Goal: Book appointment/travel/reservation

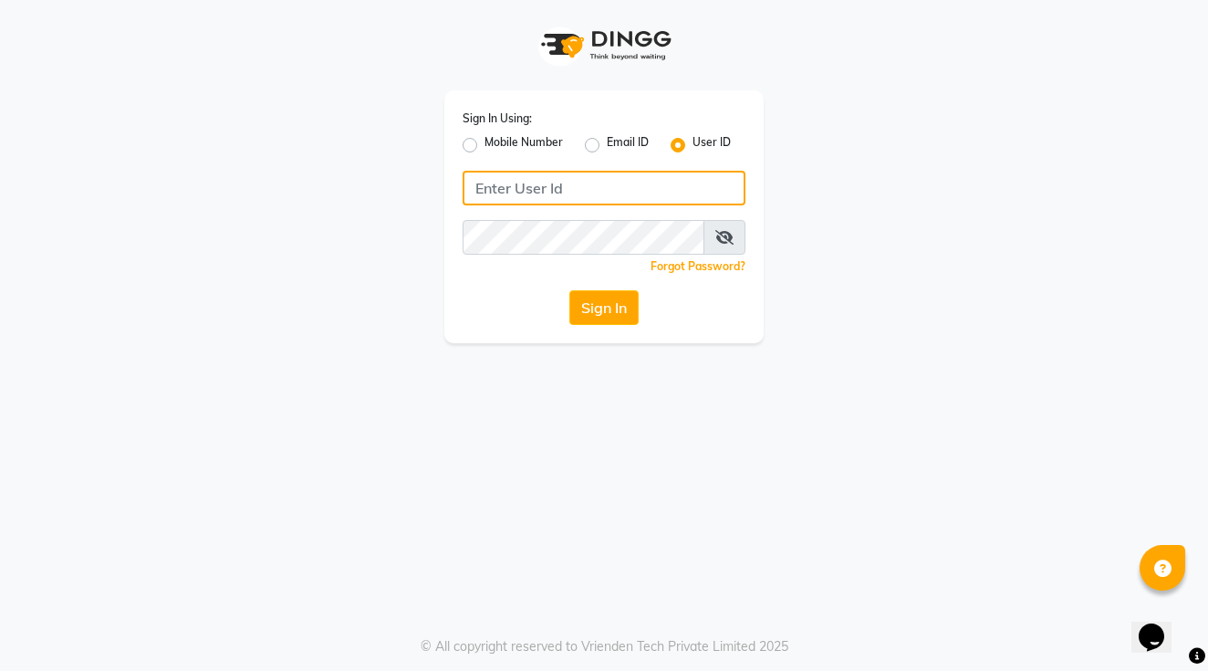
type input "holynails"
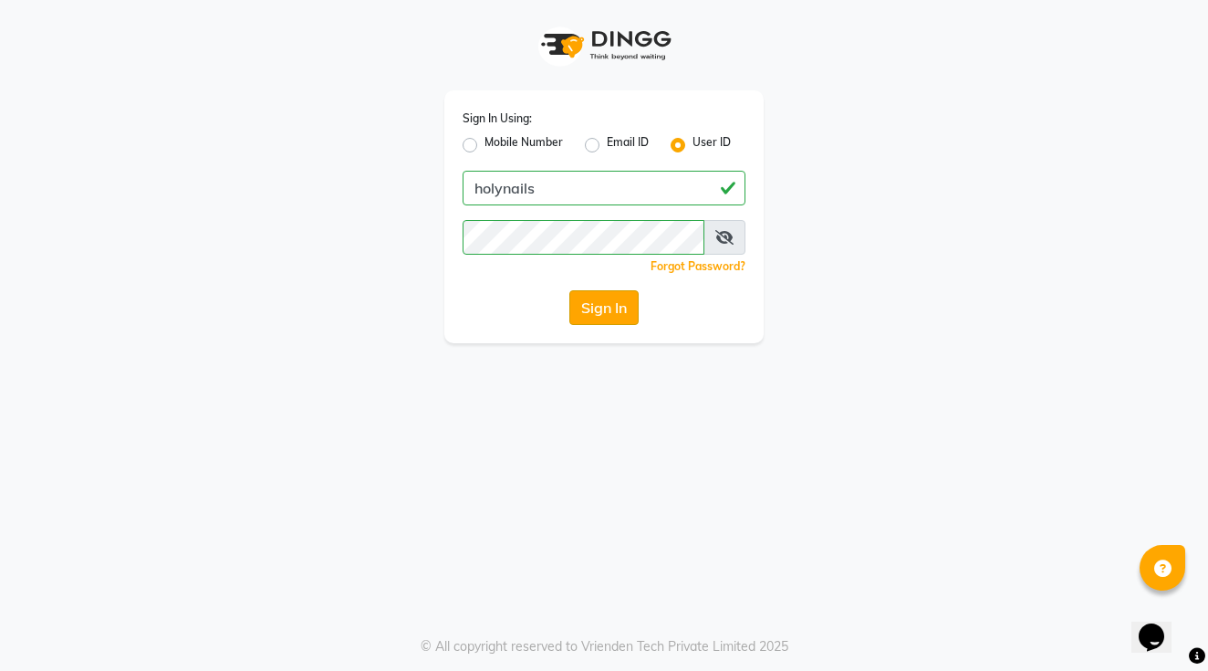
click at [612, 313] on button "Sign In" at bounding box center [604, 307] width 69 height 35
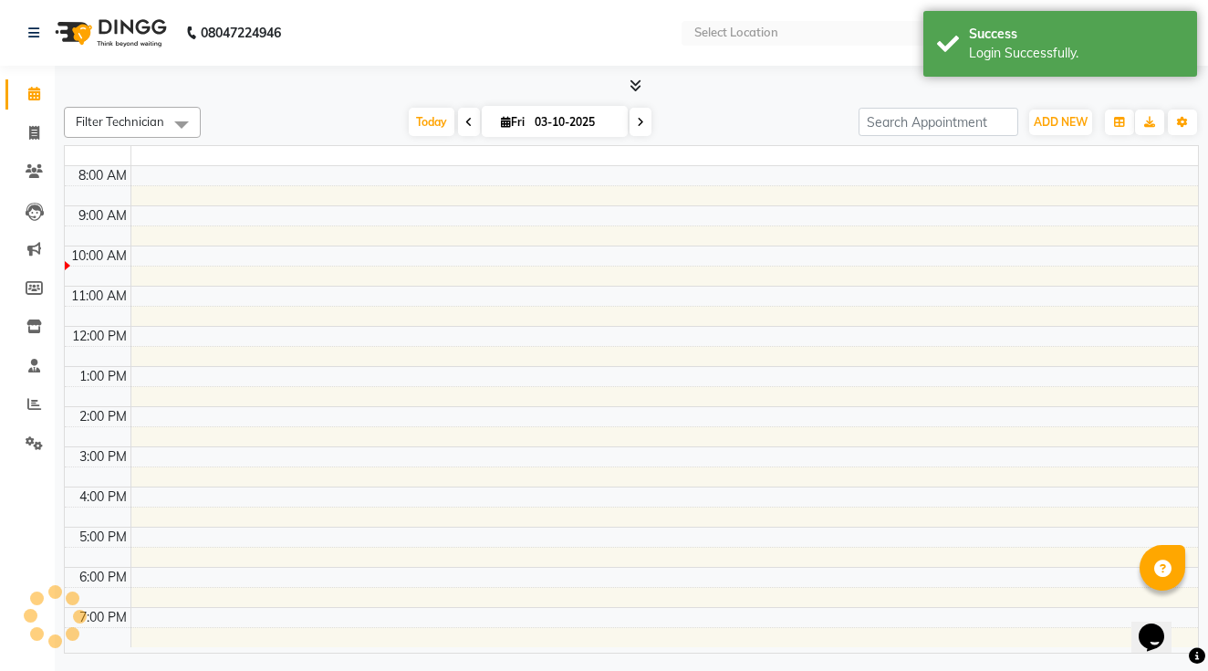
select select "en"
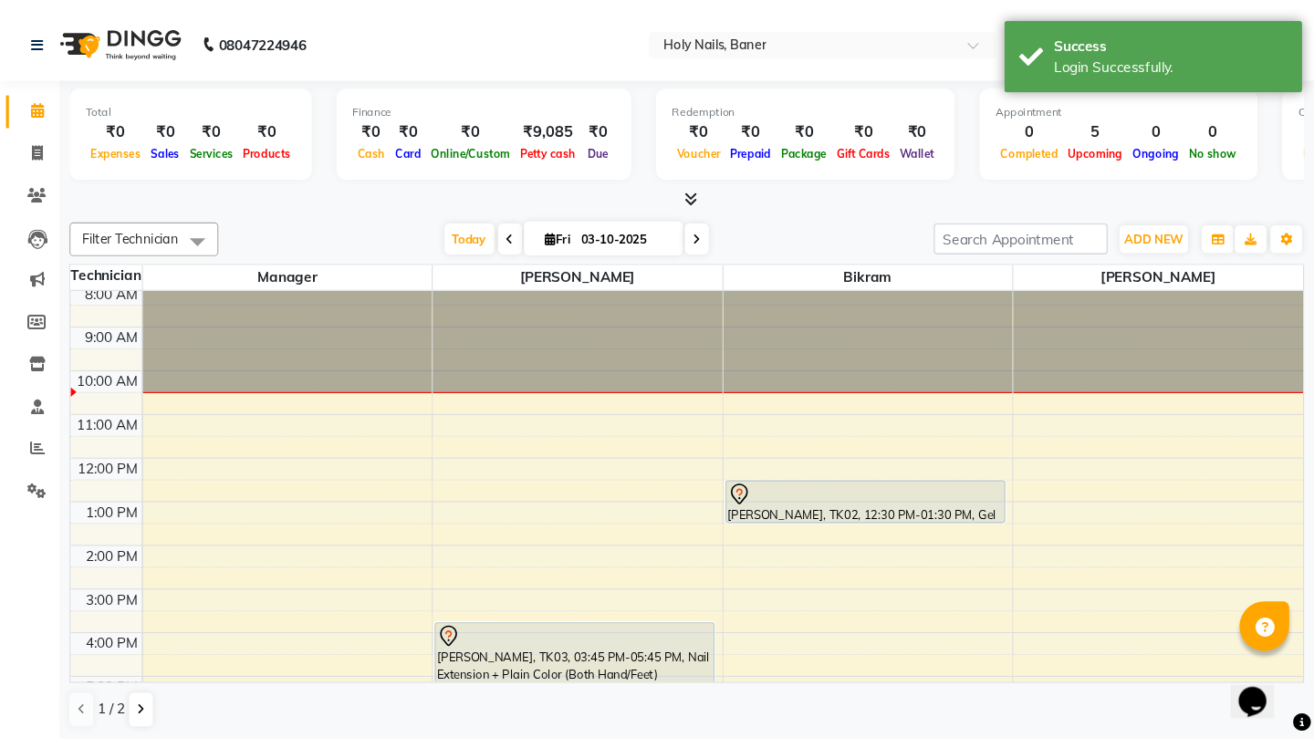
scroll to position [71, 0]
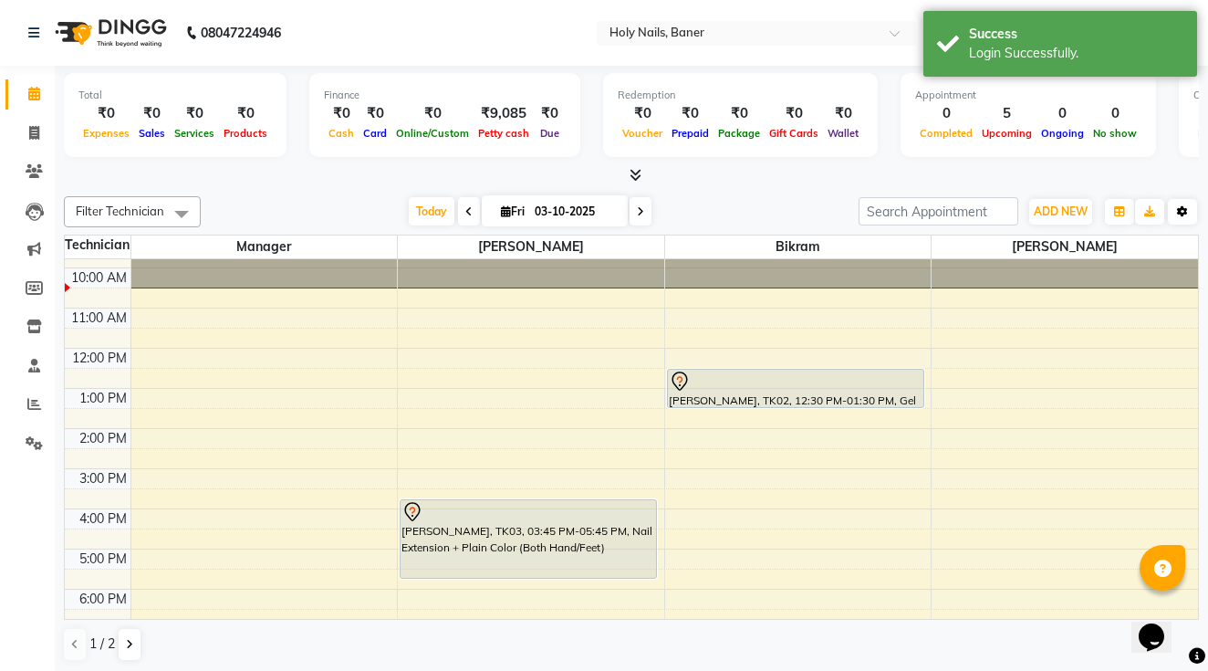
click at [1184, 215] on icon "button" at bounding box center [1182, 211] width 11 height 11
click at [1188, 213] on button "Toggle Dropdown" at bounding box center [1182, 212] width 29 height 26
click at [1186, 215] on icon "button" at bounding box center [1182, 211] width 11 height 11
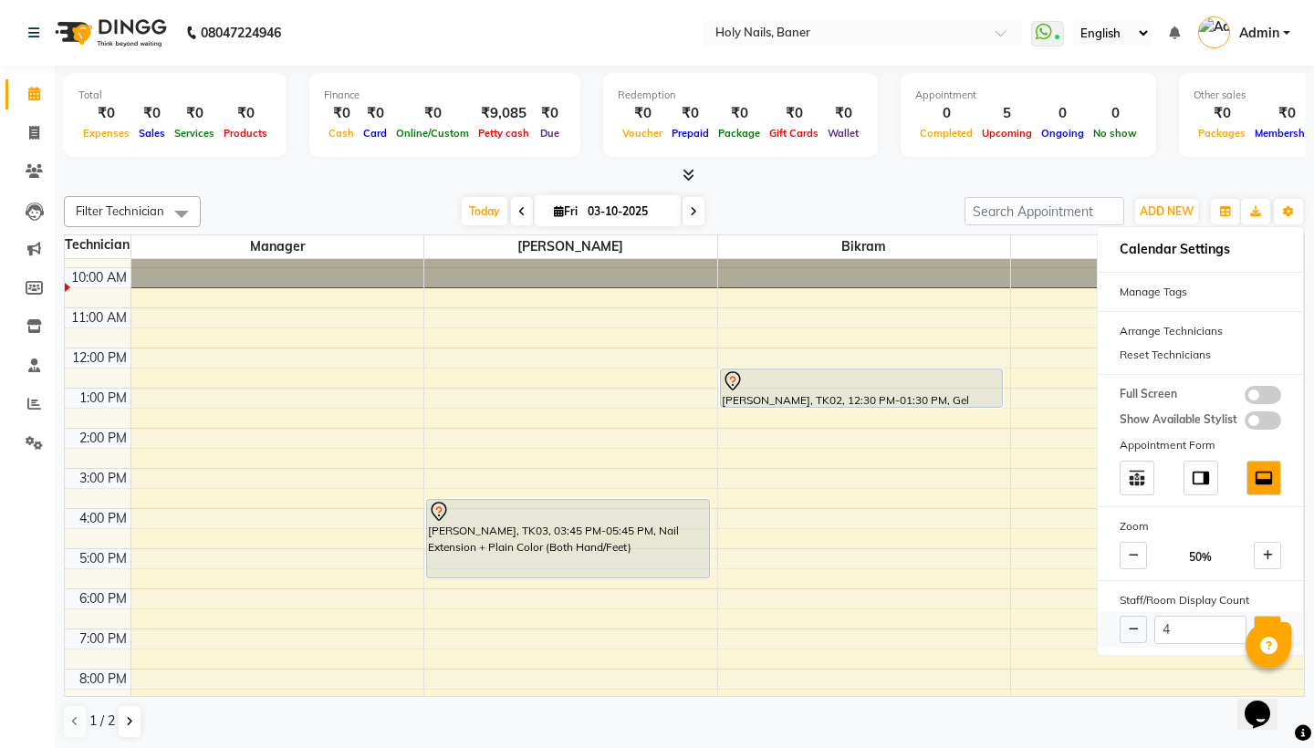
click at [1208, 616] on button at bounding box center [1267, 629] width 27 height 27
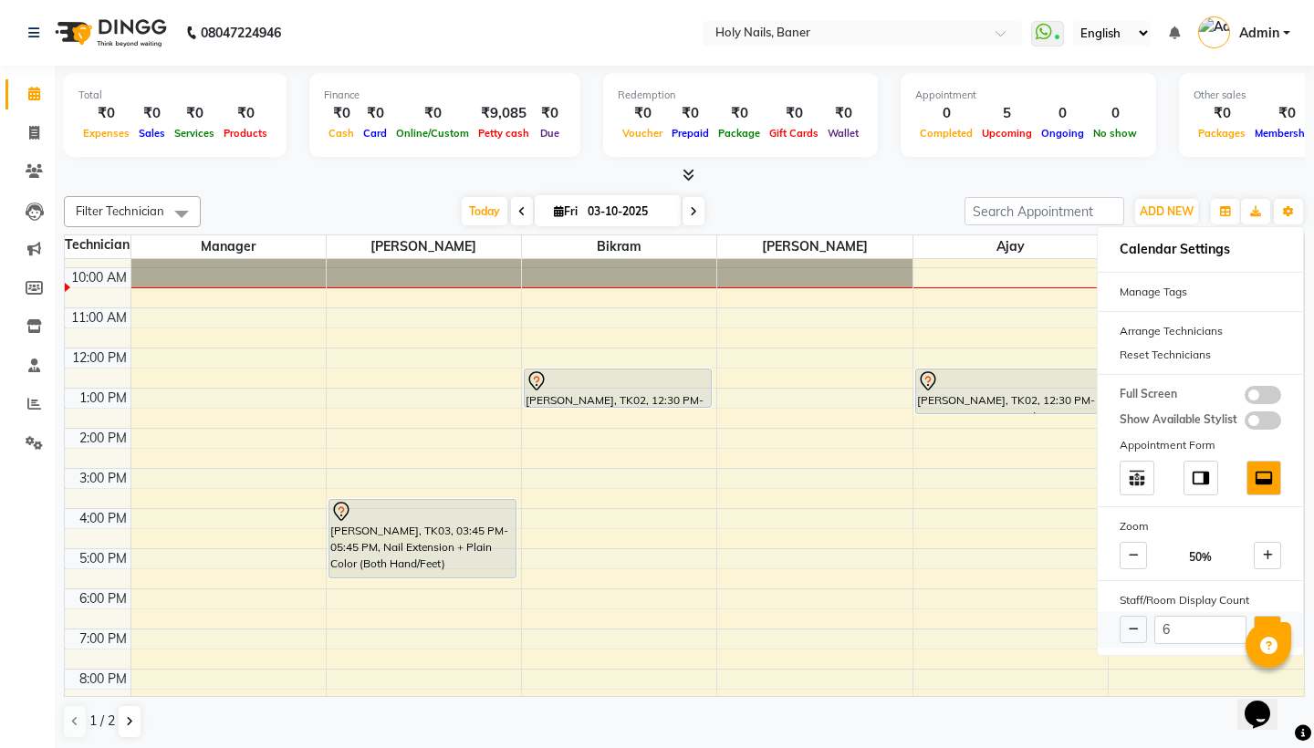
click at [1208, 616] on button at bounding box center [1267, 629] width 27 height 27
type input "7"
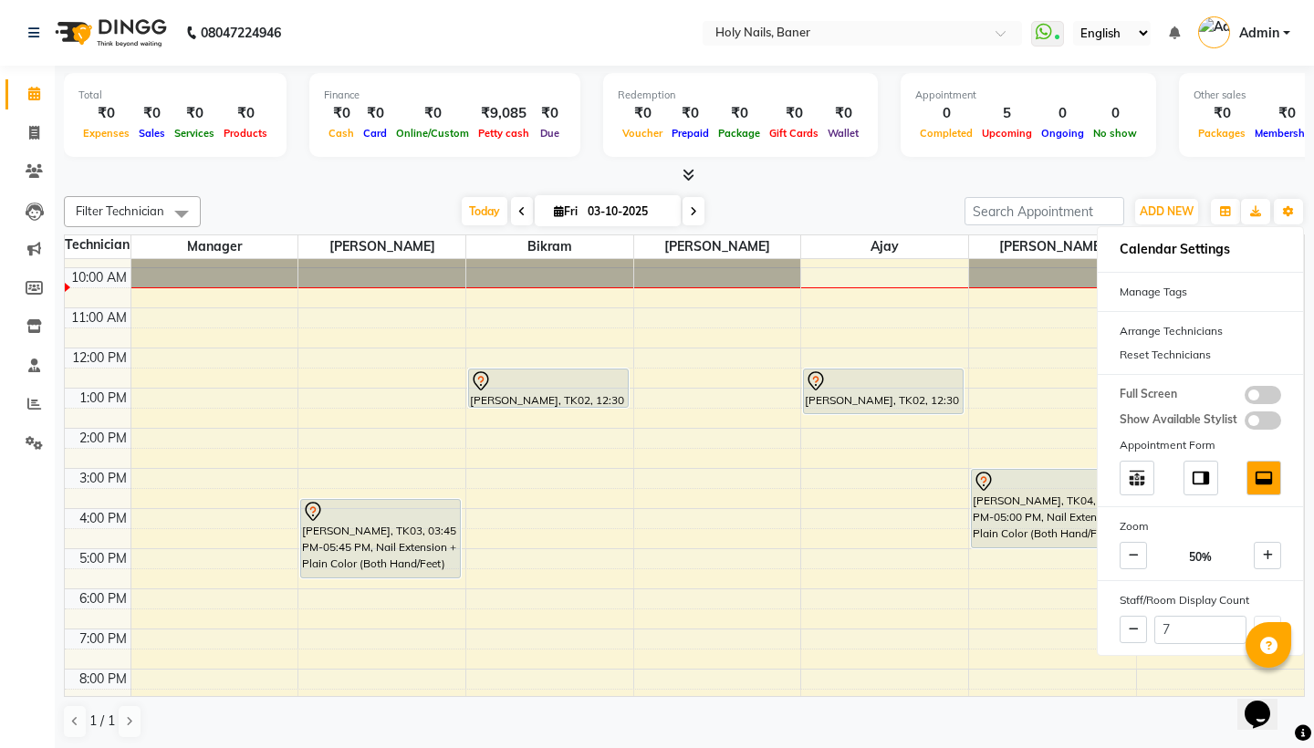
click at [782, 195] on div "Filter Technician Select All Manager Bijoy Bikram Kamlesh Ajay Suchitra Vishwaj…" at bounding box center [684, 468] width 1241 height 558
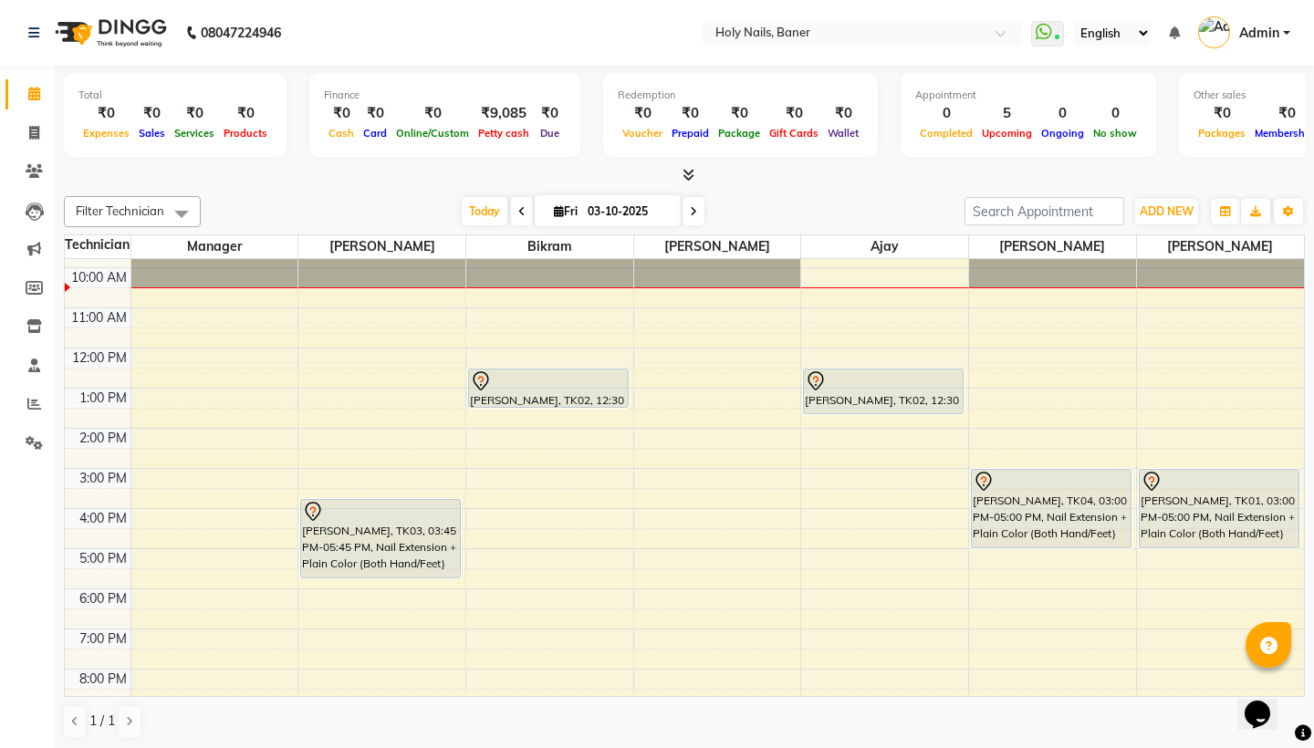
click at [316, 315] on div "8:00 AM 9:00 AM 10:00 AM 11:00 AM 12:00 PM 1:00 PM 2:00 PM 3:00 PM 4:00 PM 5:00…" at bounding box center [685, 468] width 1240 height 561
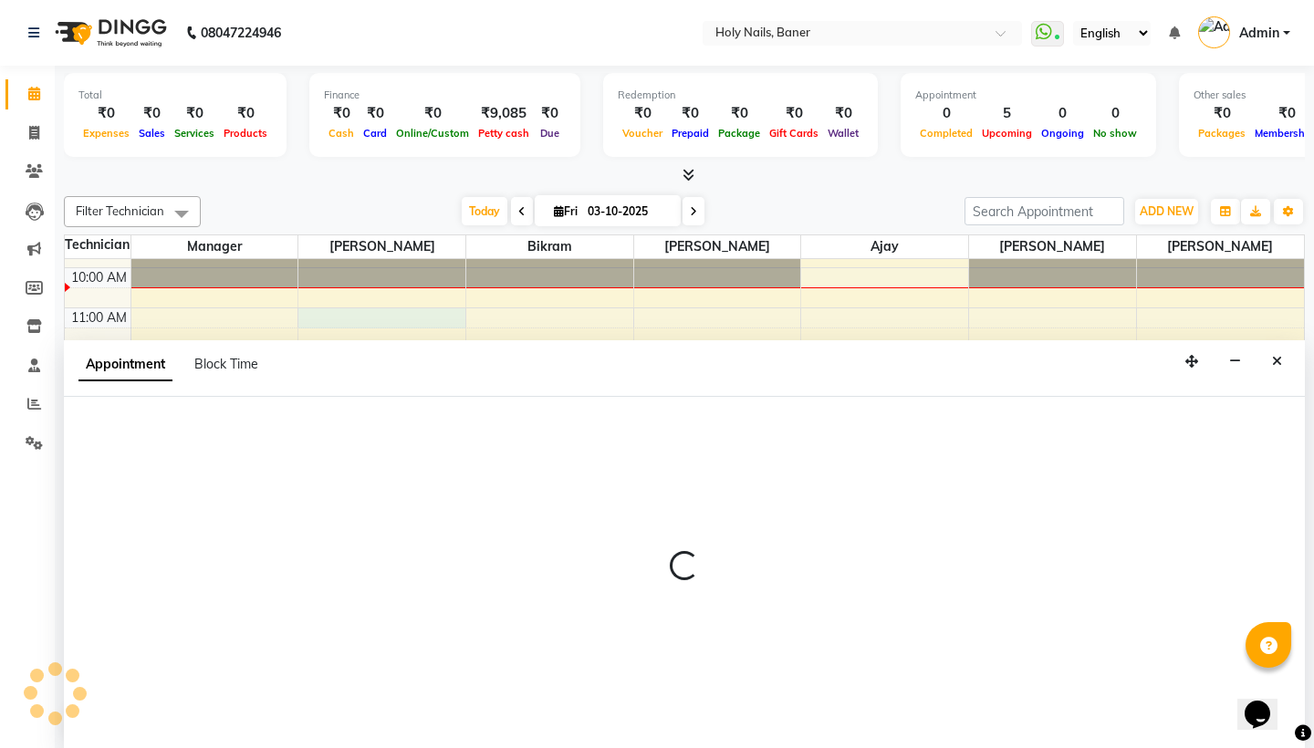
scroll to position [1, 0]
select select "66405"
select select "660"
select select "tentative"
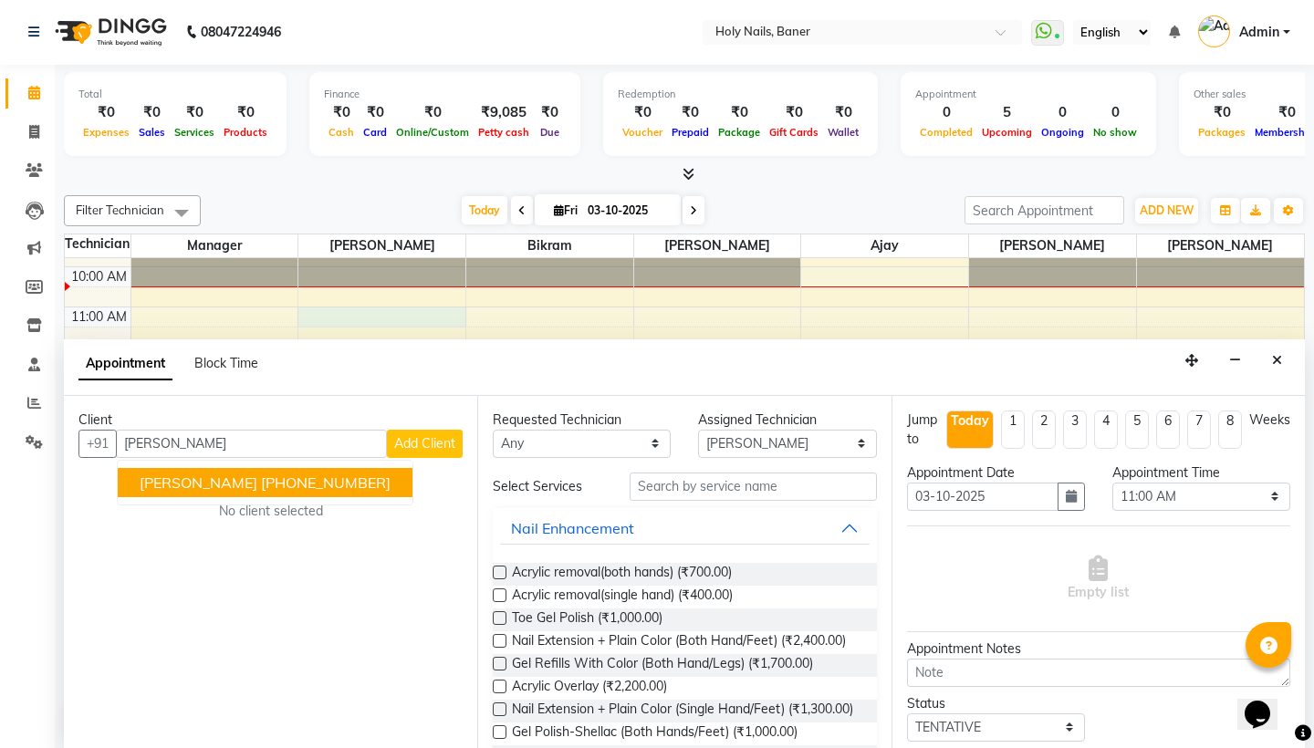
type input "Aditi Kh"
click at [408, 445] on span "Add Client" at bounding box center [424, 443] width 61 height 16
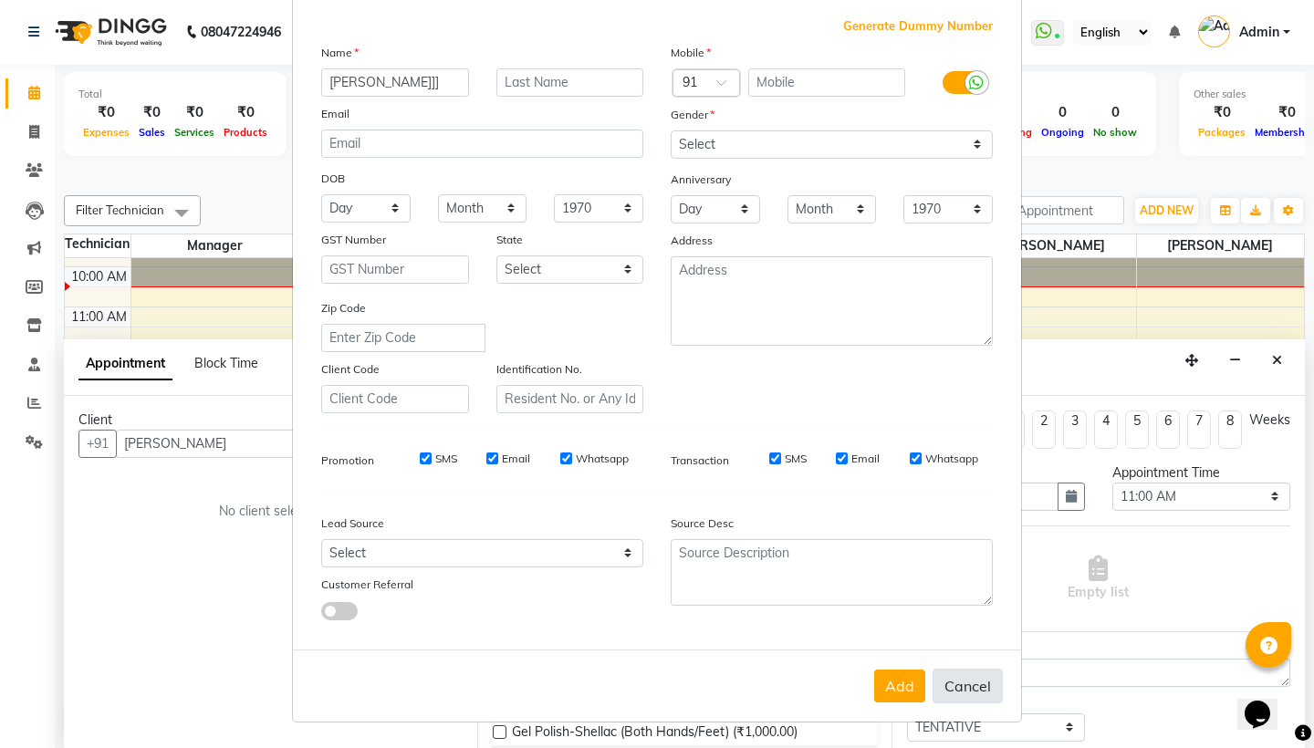
scroll to position [93, 0]
type input "Aditi Kh]]"
click at [963, 670] on button "Cancel" at bounding box center [968, 687] width 70 height 35
select select
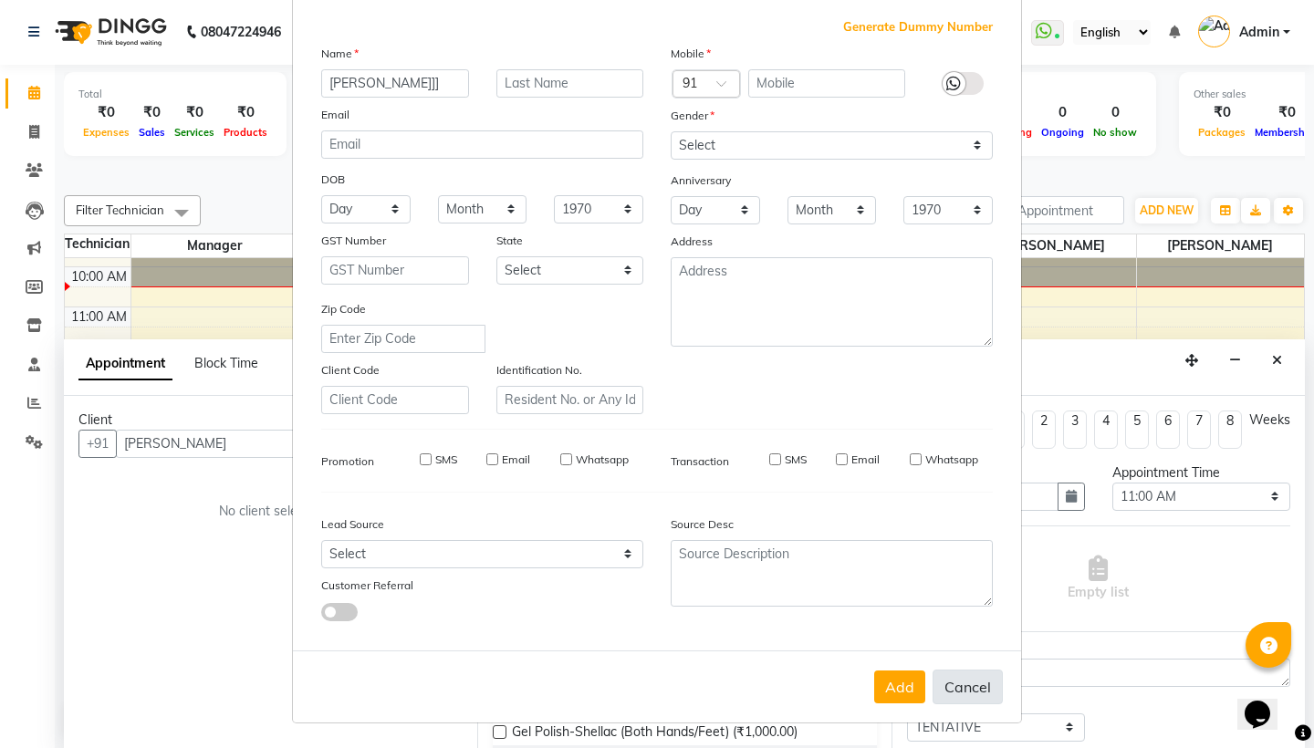
select select
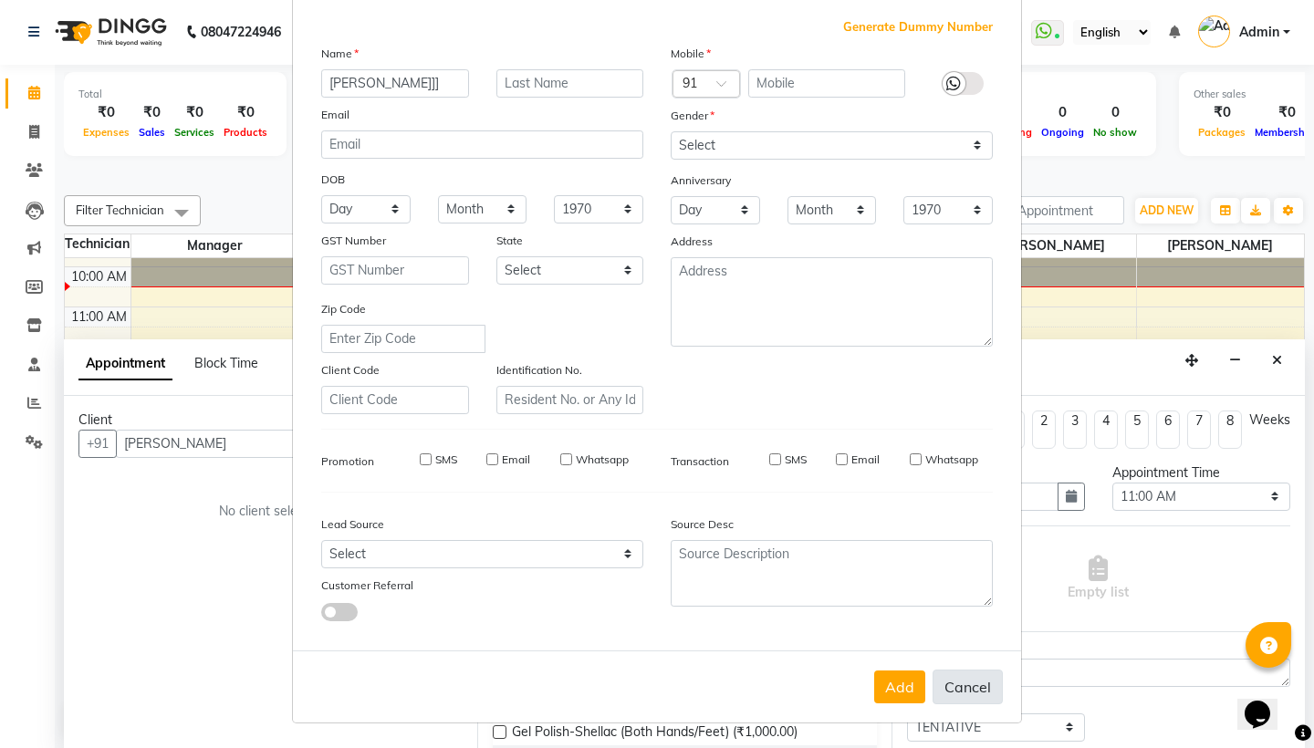
checkbox input "false"
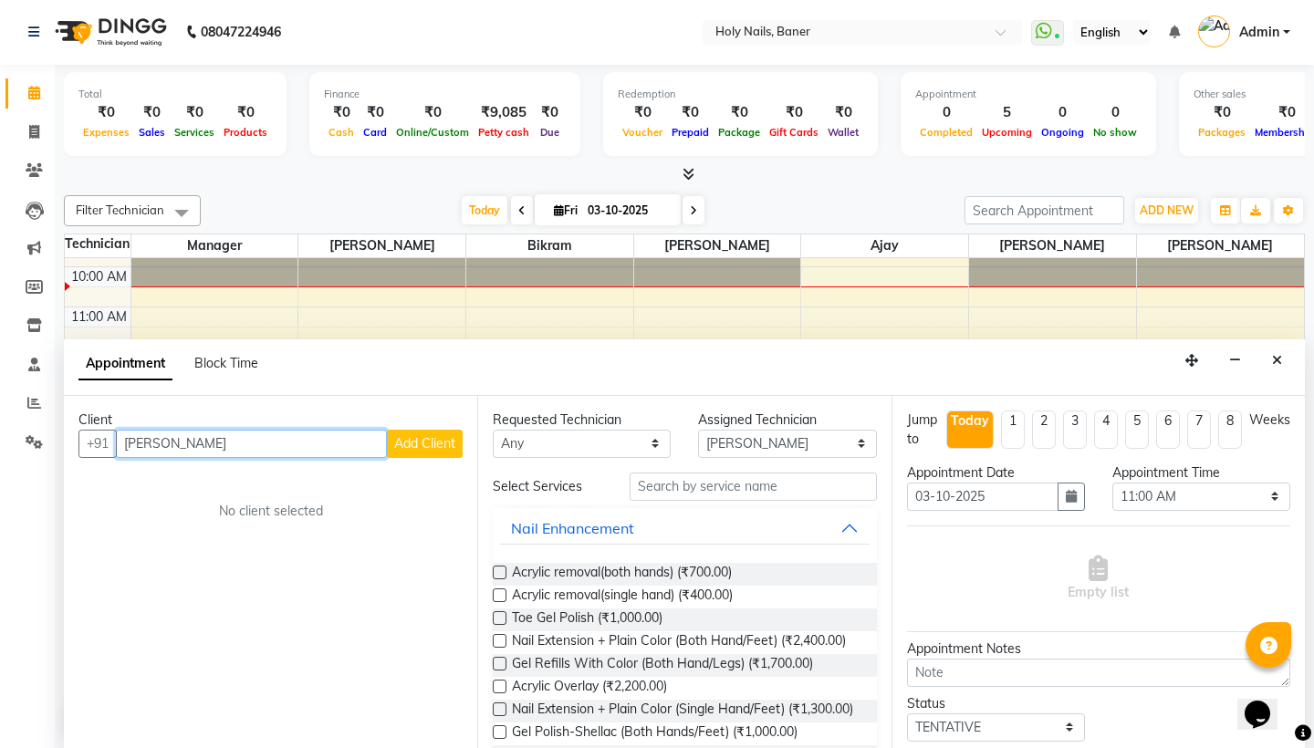
click at [254, 449] on input "Aditi Kh" at bounding box center [251, 444] width 271 height 28
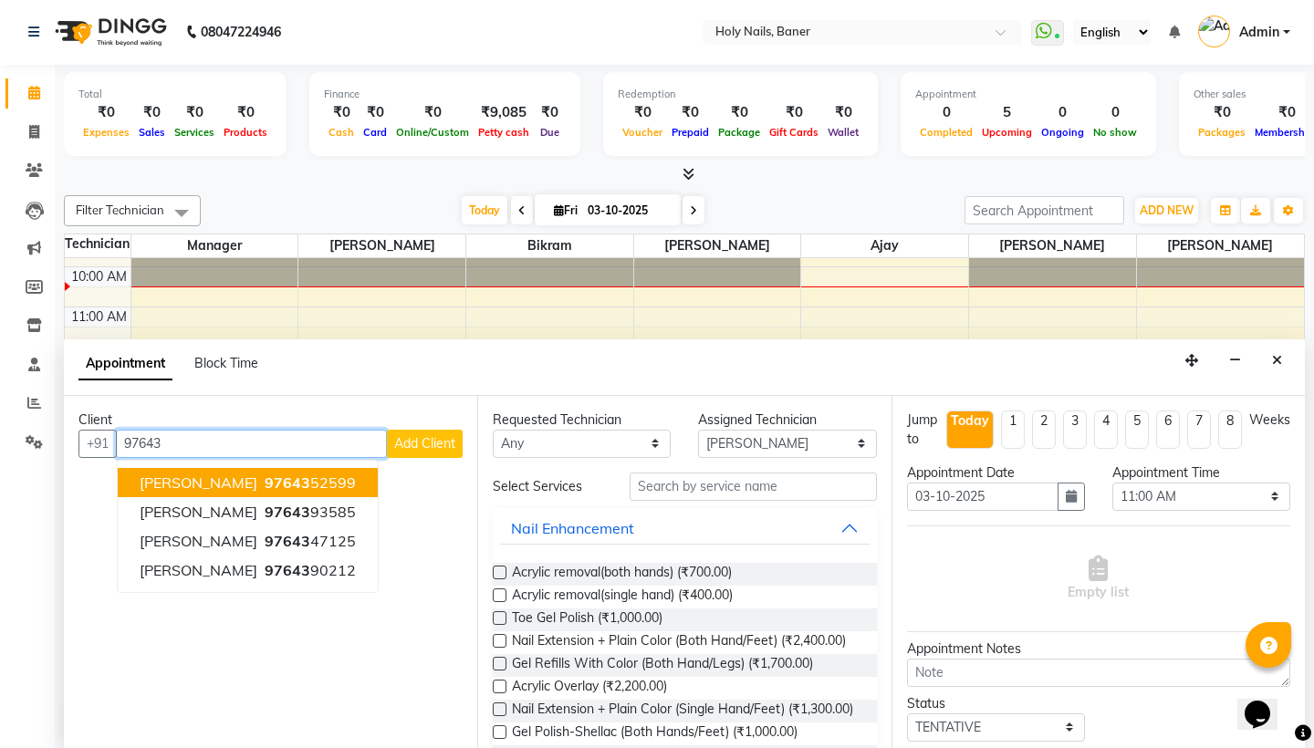
click at [278, 481] on ngb-highlight "97643 52599" at bounding box center [308, 483] width 95 height 18
type input "9764352599"
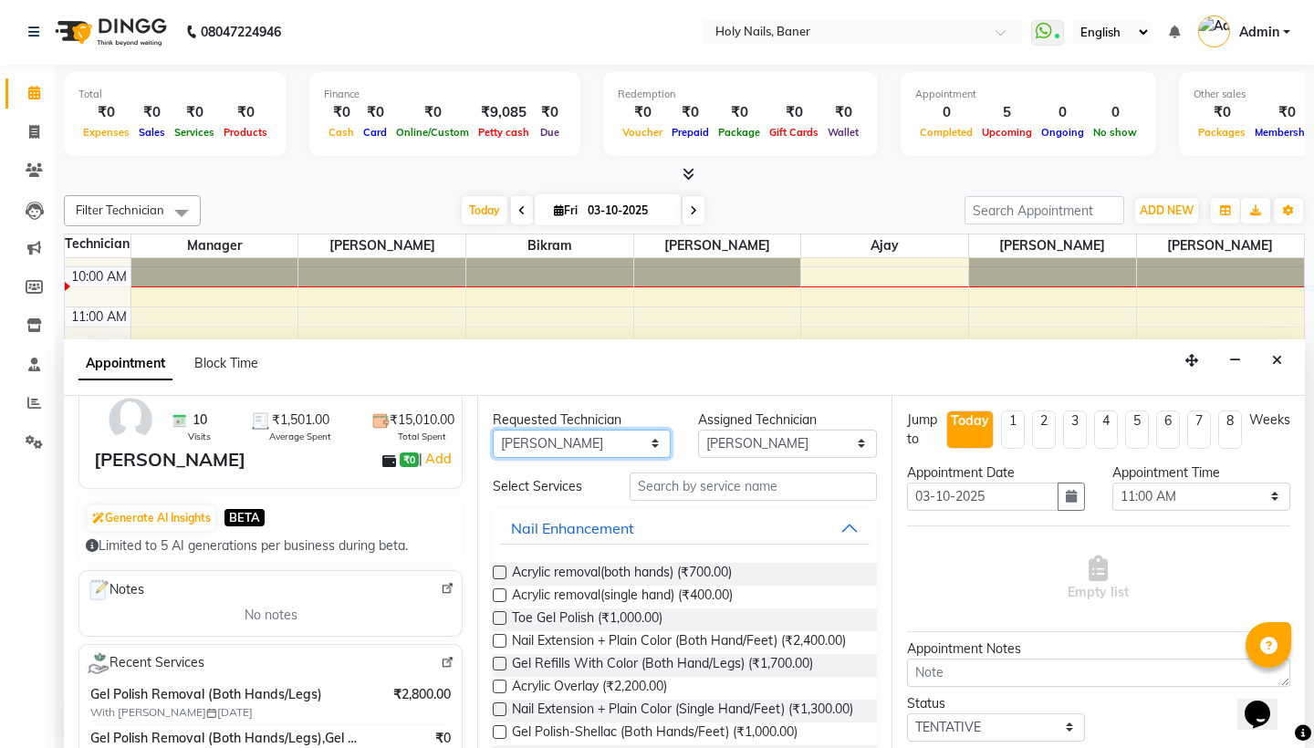
scroll to position [97, 0]
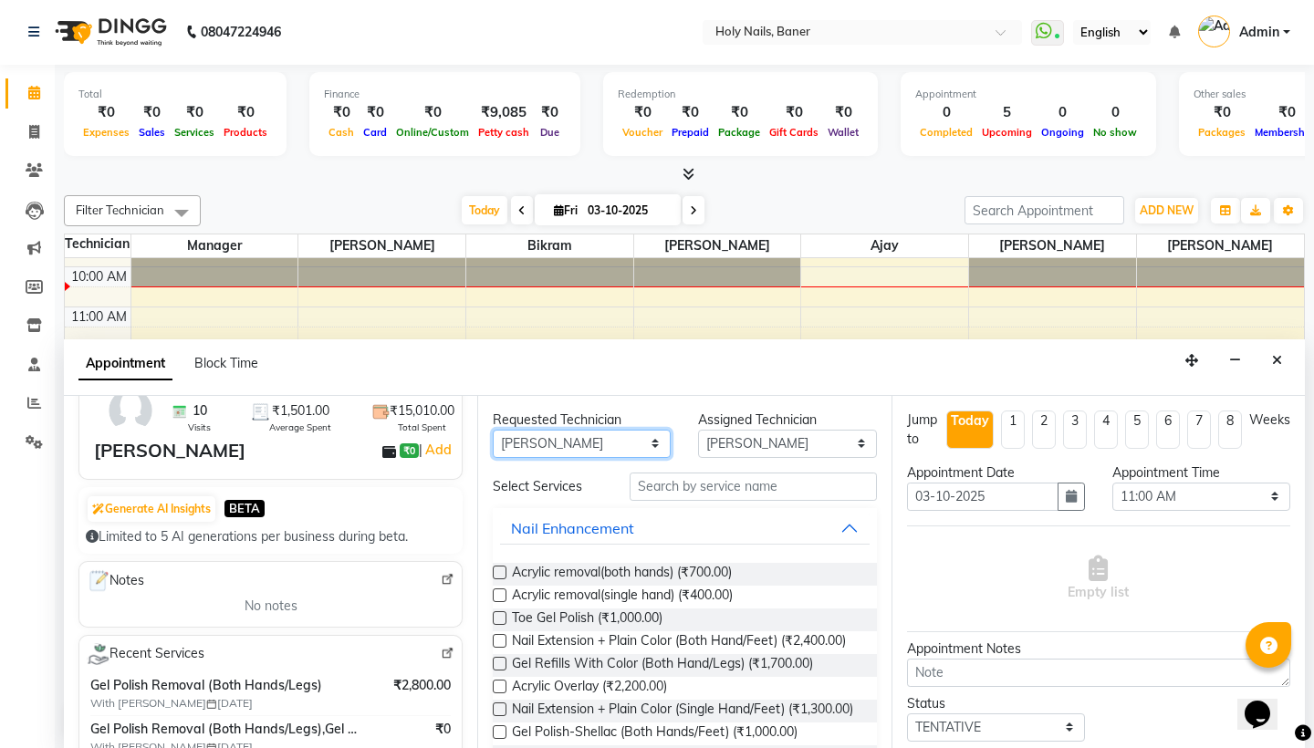
select select "58118"
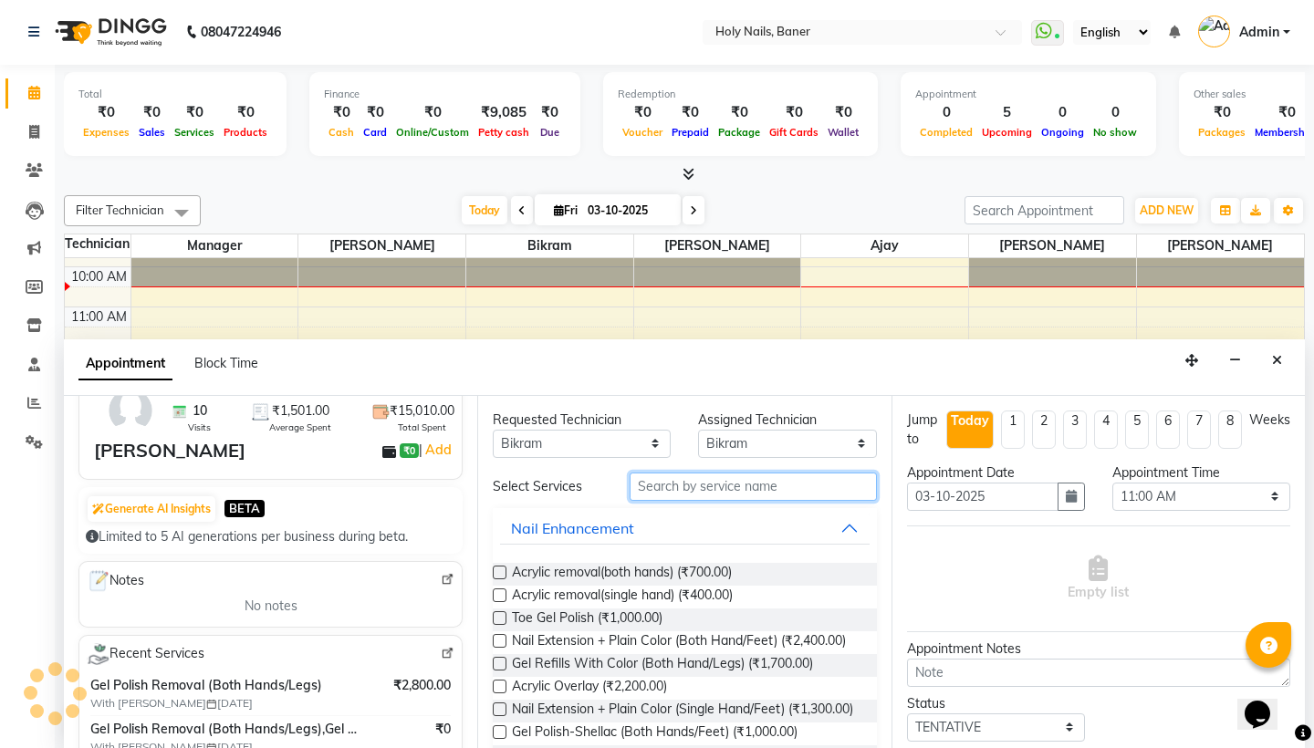
click at [701, 484] on input "text" at bounding box center [753, 487] width 246 height 28
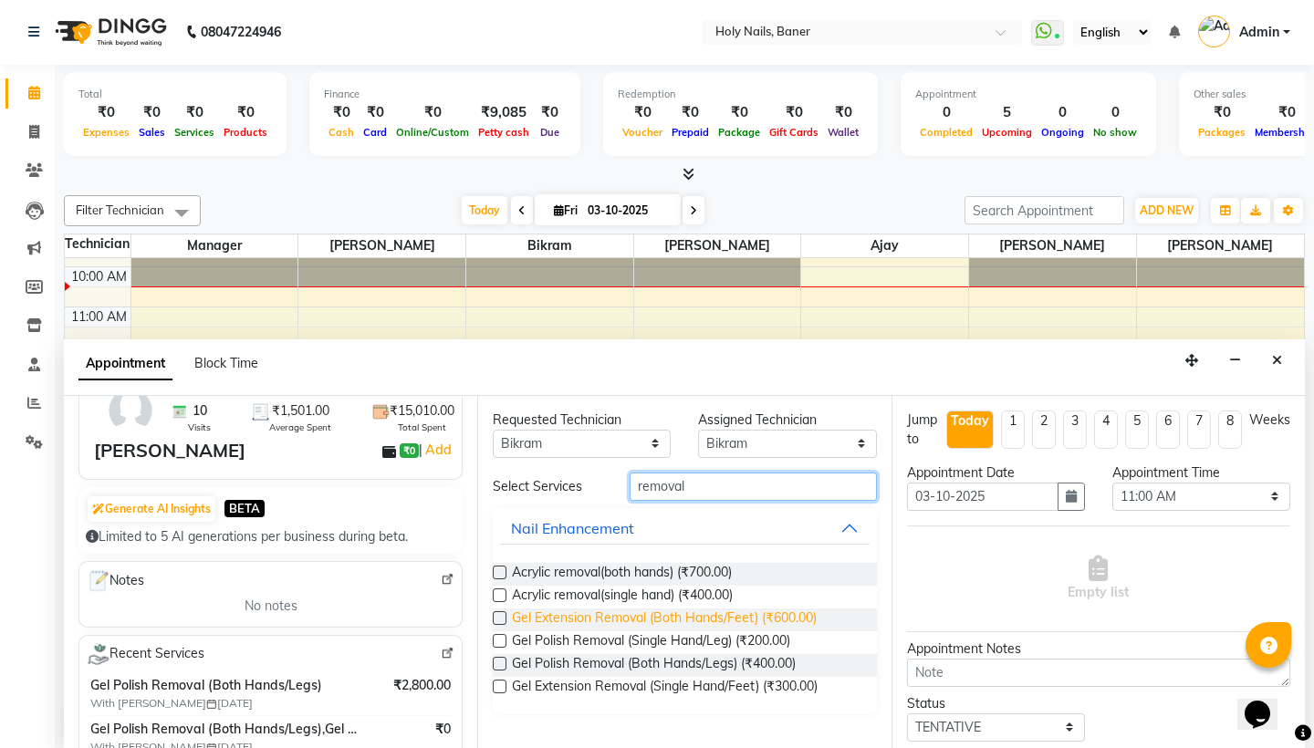
type input "removal"
click at [731, 615] on span "Gel Extension Removal (Both Hands/Feet) (₹600.00)" at bounding box center [664, 620] width 305 height 23
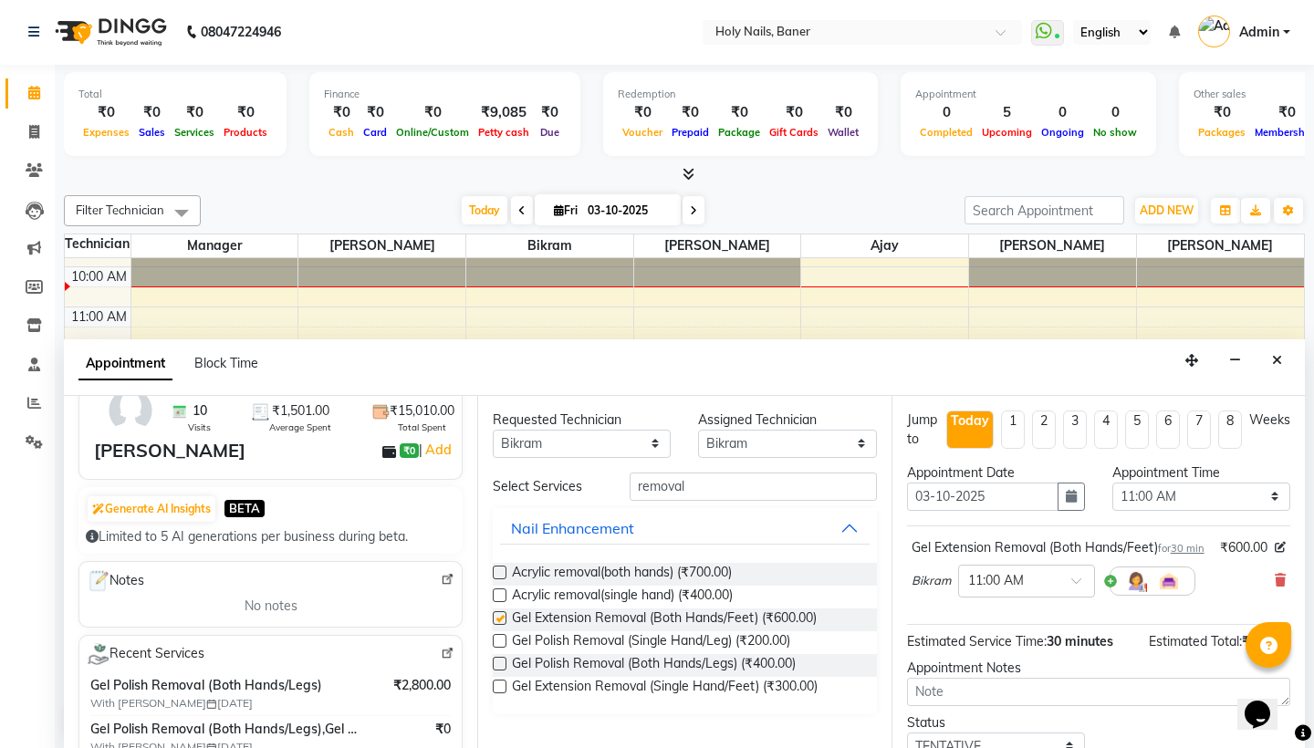
checkbox input "false"
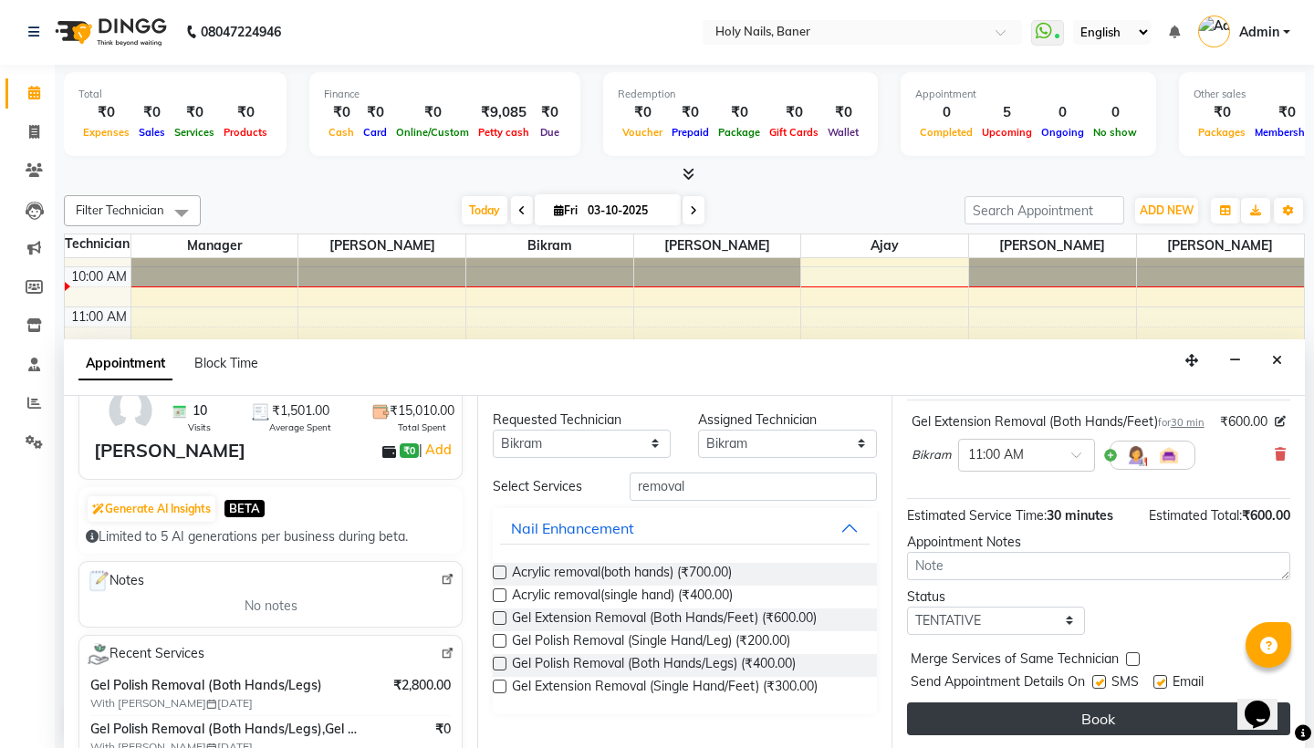
click at [1003, 670] on button "Book" at bounding box center [1098, 719] width 383 height 33
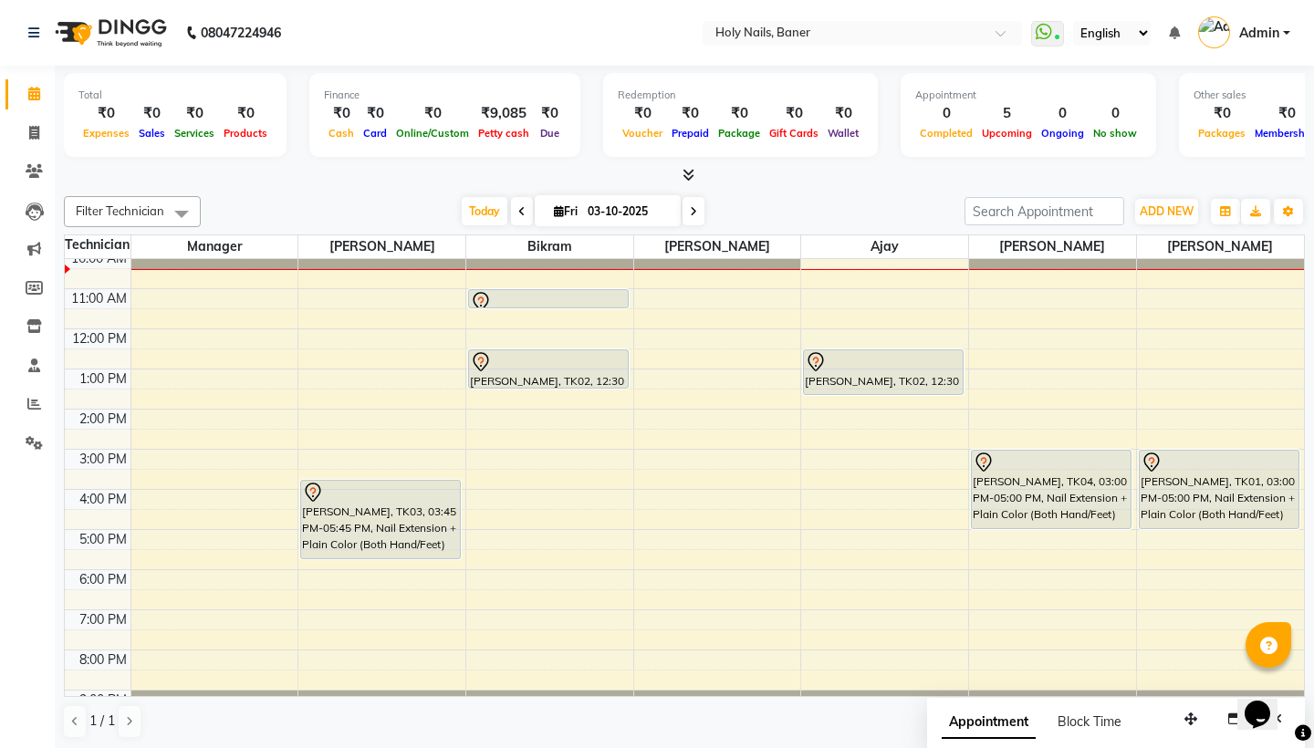
scroll to position [89, 0]
